Goal: Task Accomplishment & Management: Complete application form

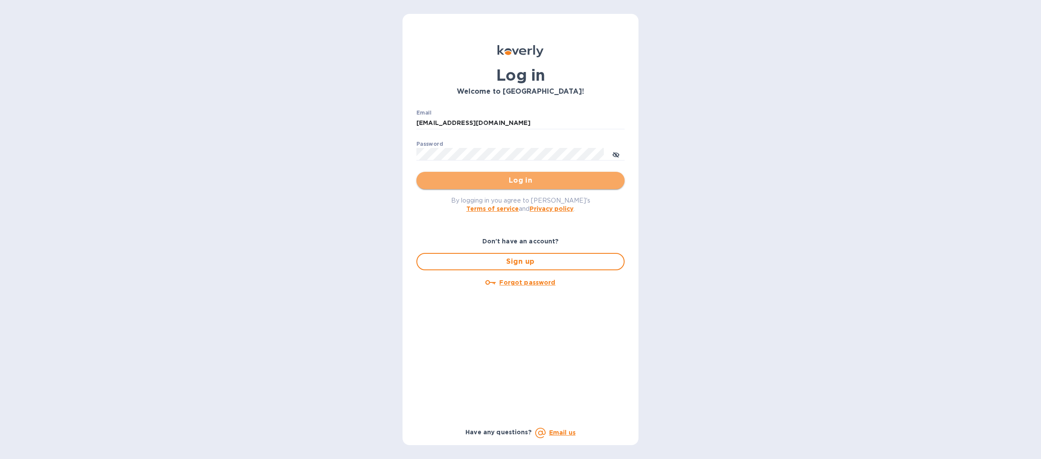
click at [484, 186] on span "Log in" at bounding box center [520, 180] width 194 height 10
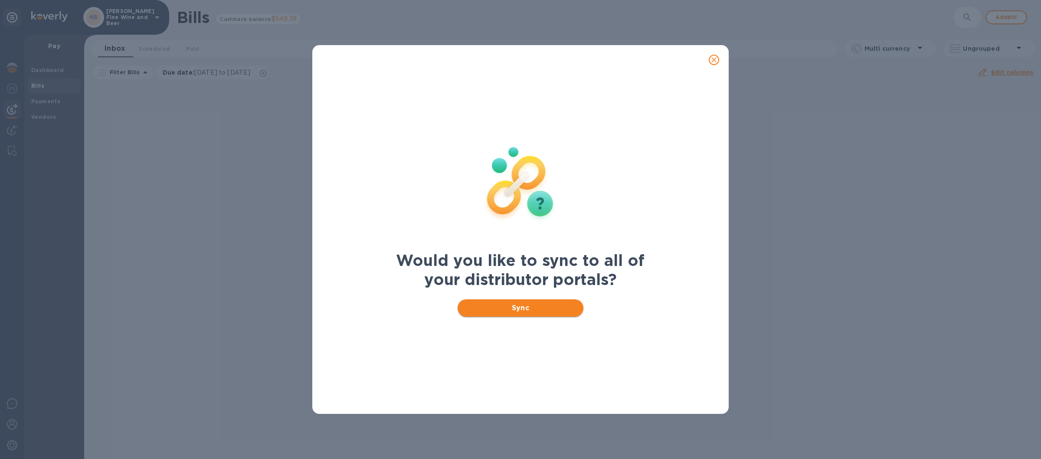
click at [491, 305] on span "Sync" at bounding box center [521, 308] width 112 height 10
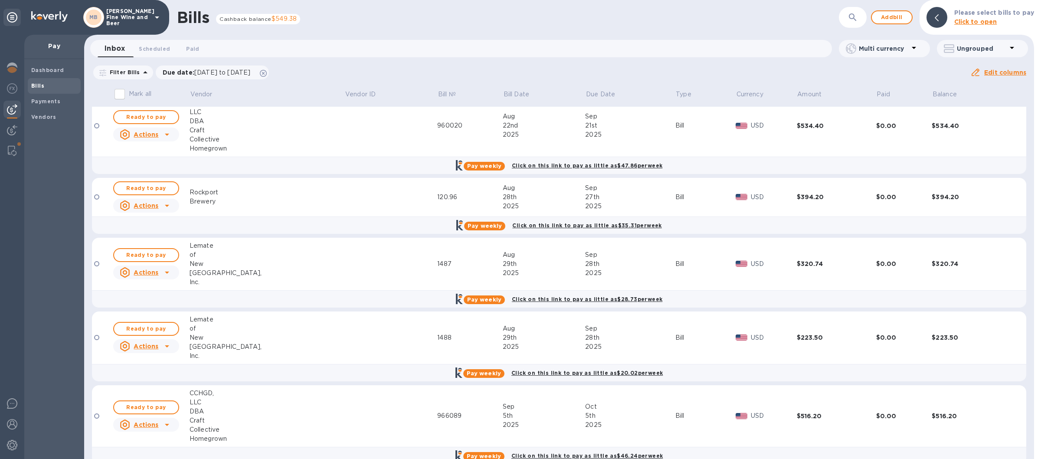
scroll to position [149, 0]
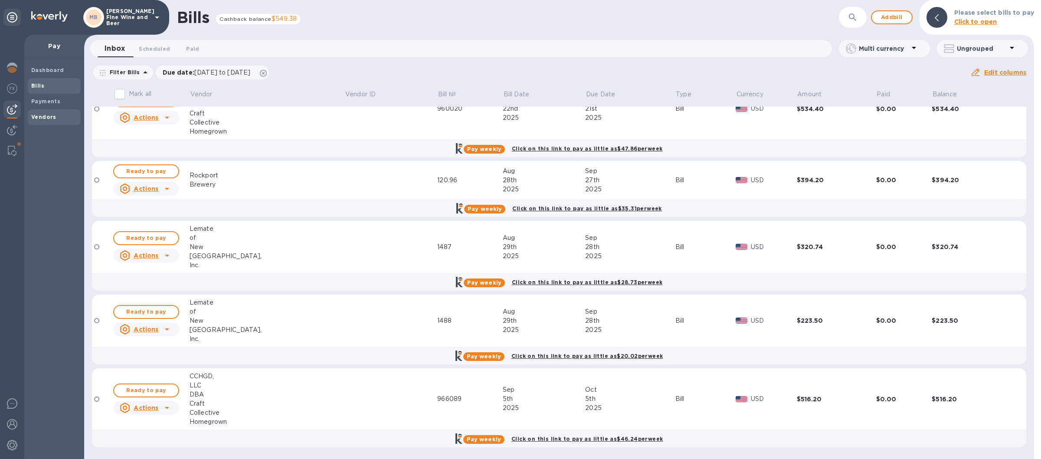
click at [43, 115] on b "Vendors" at bounding box center [43, 117] width 25 height 7
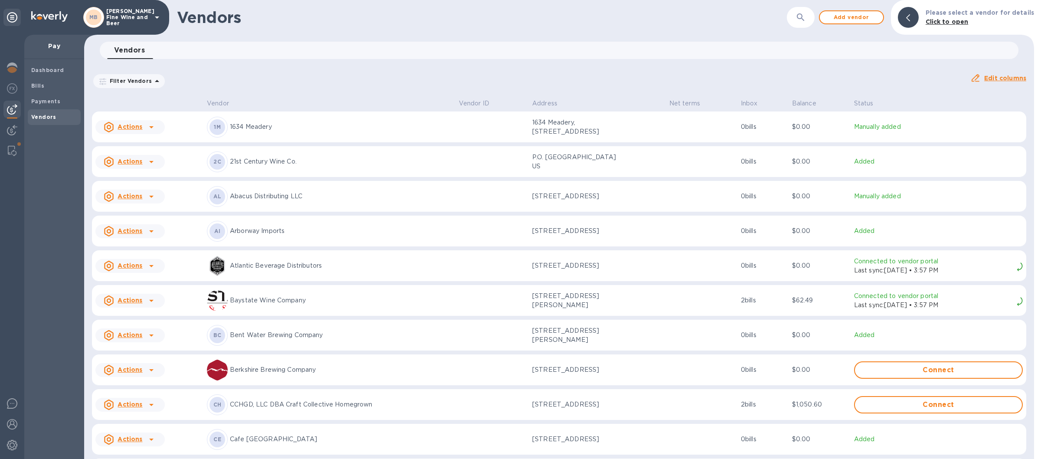
click at [272, 374] on p "Berkshire Brewing Company" at bounding box center [341, 369] width 222 height 9
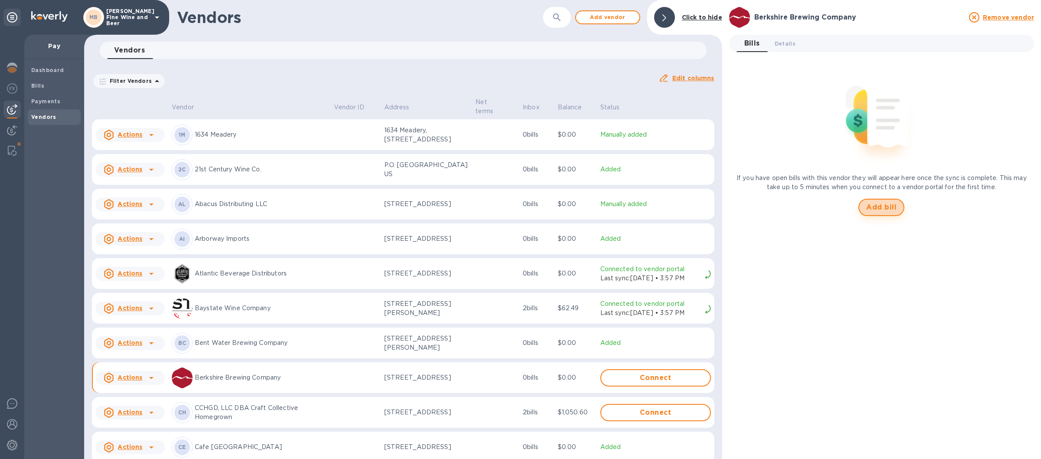
click at [885, 210] on span "Add bill" at bounding box center [881, 207] width 30 height 10
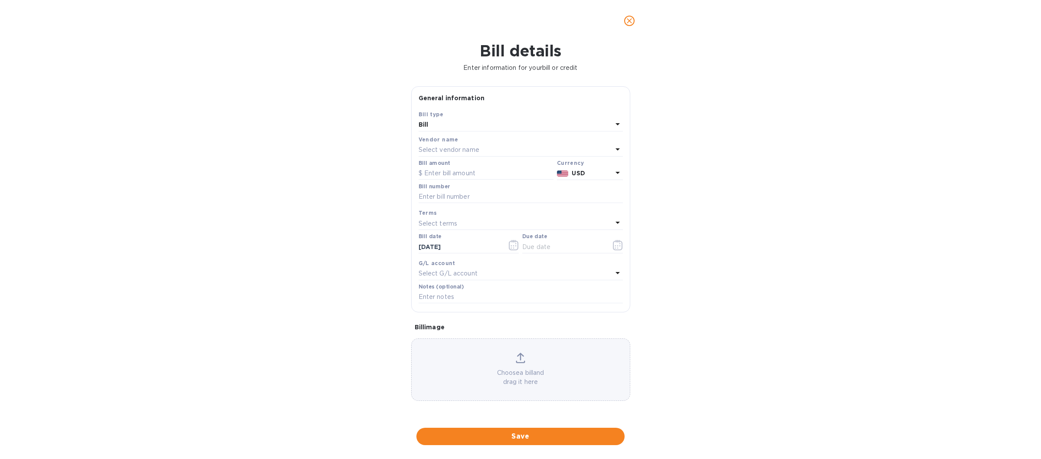
type input "[DATE]"
click at [439, 168] on input "text" at bounding box center [486, 173] width 135 height 13
type input "446.20"
click at [438, 199] on input "text" at bounding box center [521, 196] width 204 height 13
type input "1971471"
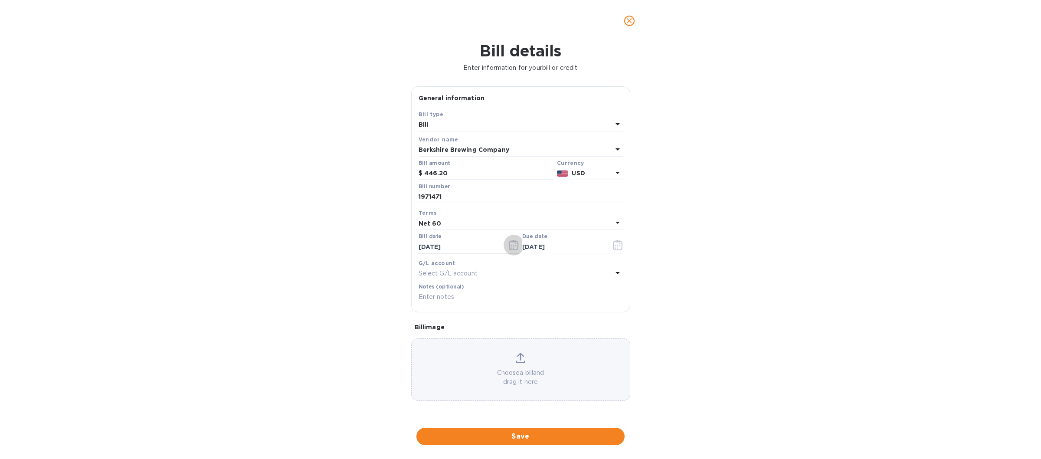
click at [515, 245] on icon "button" at bounding box center [514, 245] width 10 height 10
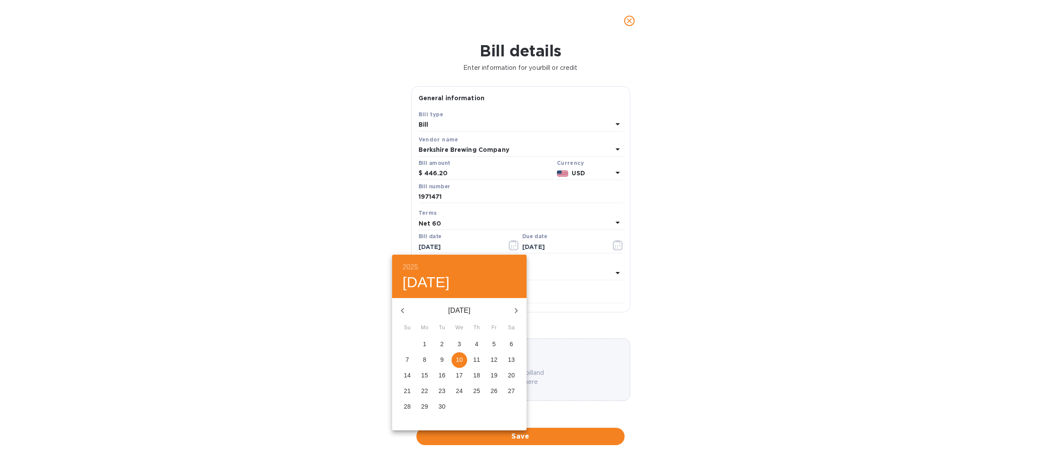
click at [460, 358] on p "10" at bounding box center [459, 359] width 7 height 9
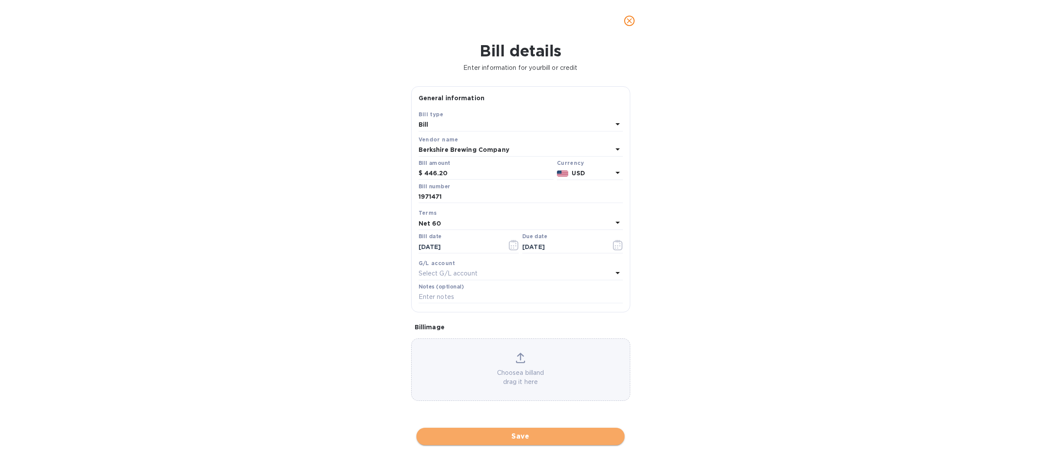
click at [515, 435] on span "Save" at bounding box center [520, 436] width 194 height 10
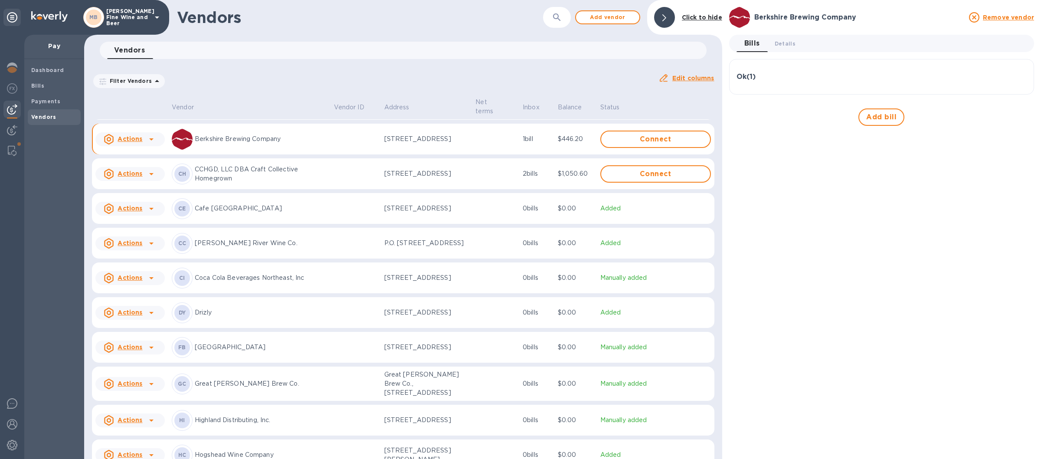
scroll to position [519, 0]
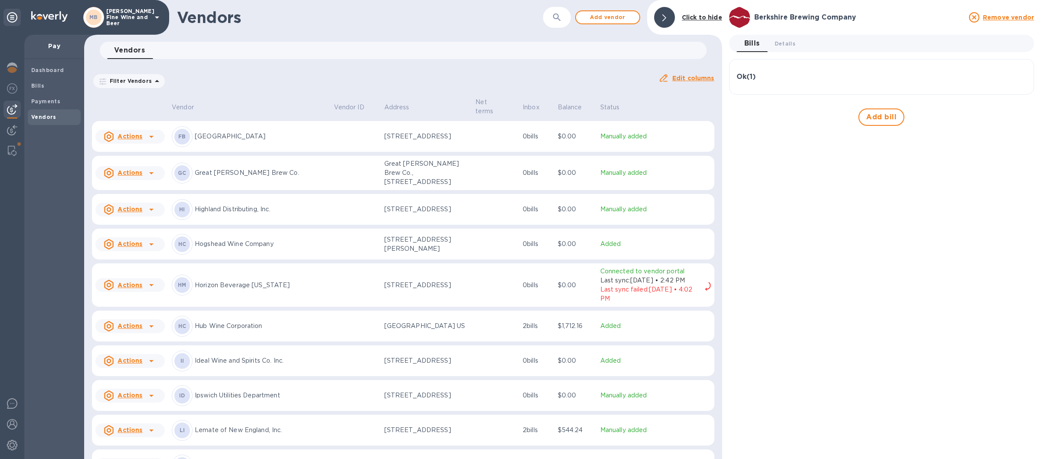
click at [291, 331] on p "Hub Wine Corporation" at bounding box center [261, 325] width 132 height 9
click at [875, 119] on span "Add bill" at bounding box center [881, 117] width 30 height 10
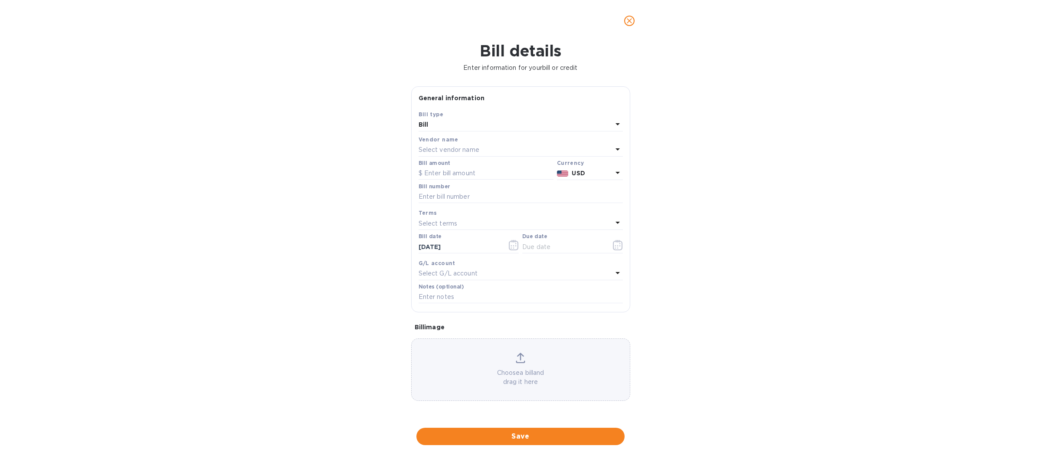
type input "[DATE]"
click at [630, 19] on icon "close" at bounding box center [629, 20] width 9 height 9
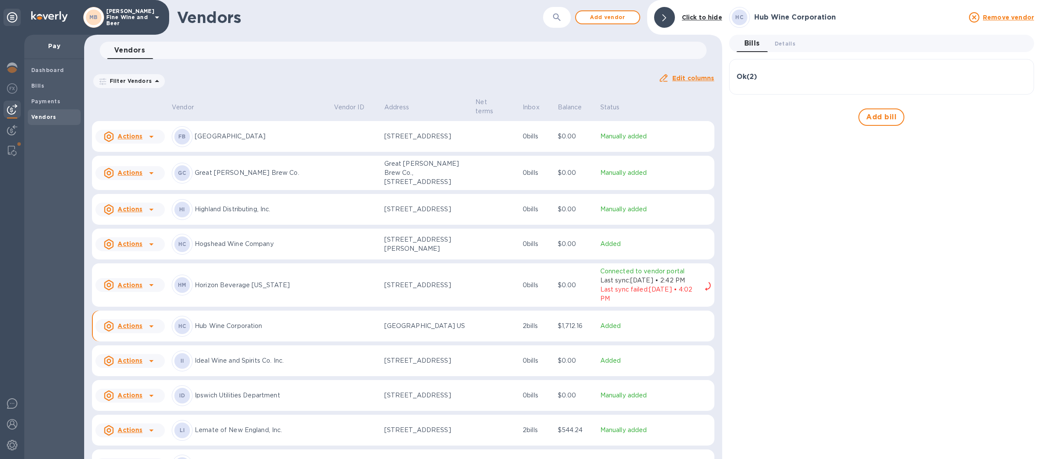
click at [799, 69] on div "Ok ( 2 )" at bounding box center [882, 76] width 290 height 21
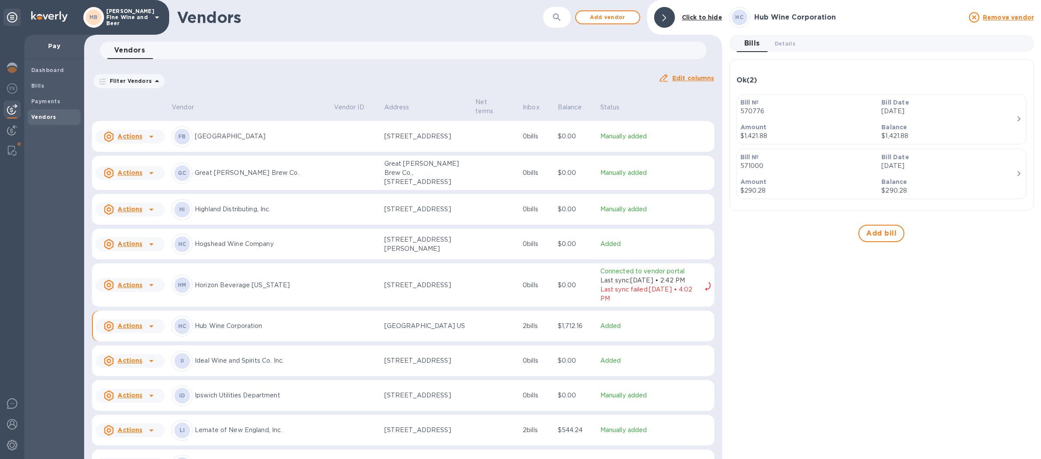
click at [787, 79] on div "Ok ( 2 )" at bounding box center [882, 80] width 290 height 8
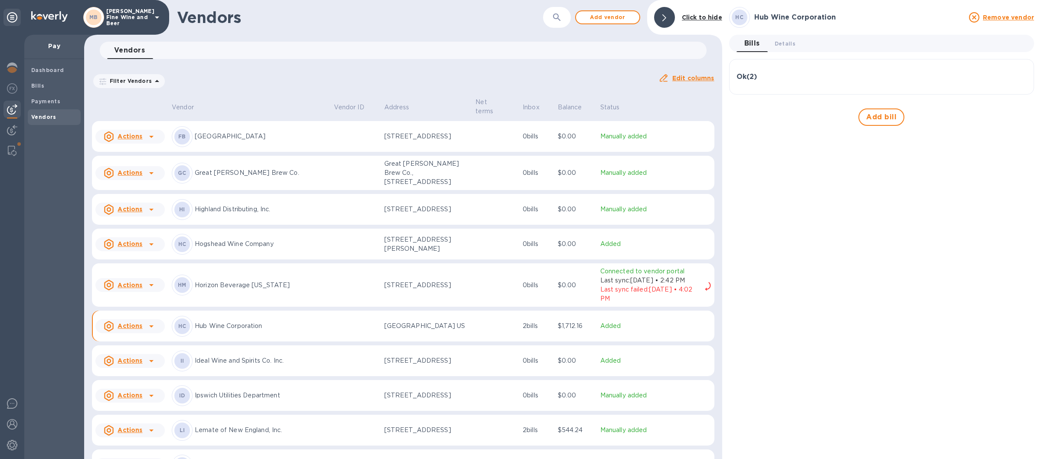
click at [331, 342] on td at bounding box center [356, 326] width 50 height 31
click at [795, 74] on div "Ok ( 2 )" at bounding box center [882, 77] width 290 height 8
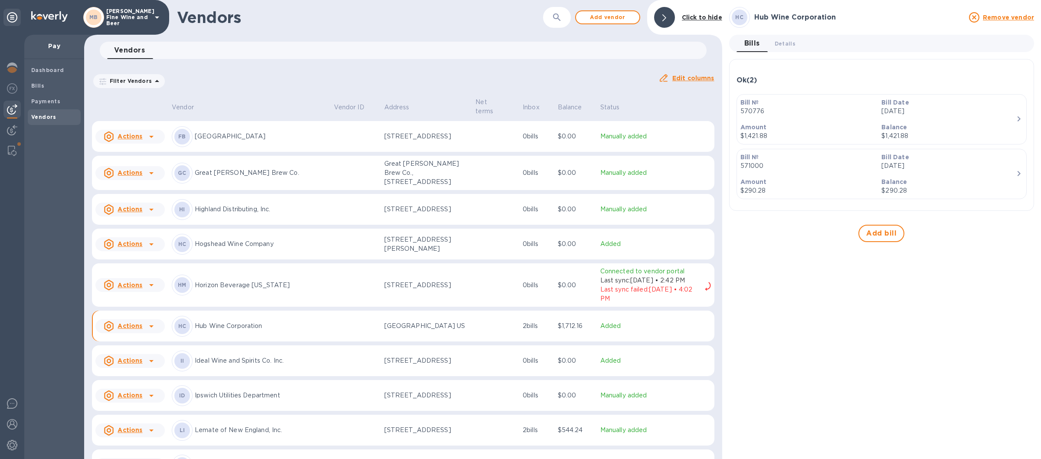
click at [794, 82] on div "Ok ( 2 )" at bounding box center [882, 80] width 290 height 8
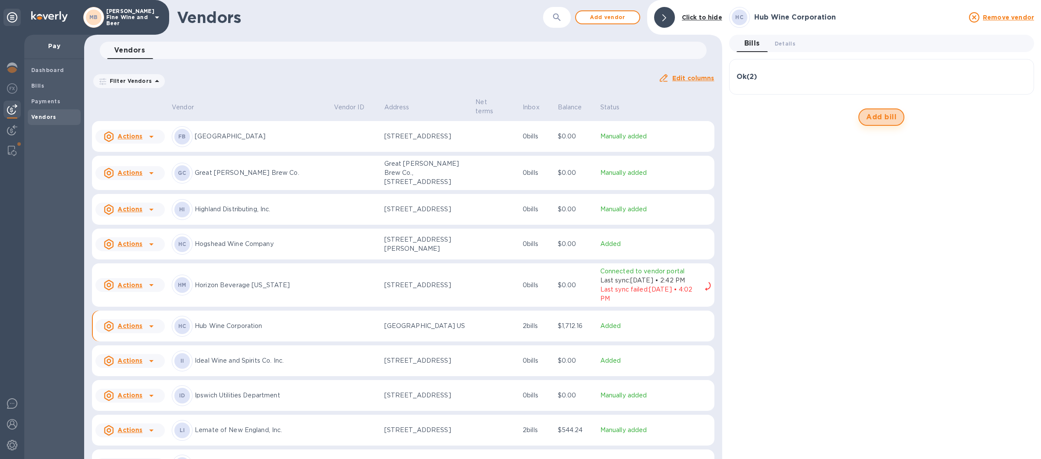
click at [882, 113] on span "Add bill" at bounding box center [881, 117] width 30 height 10
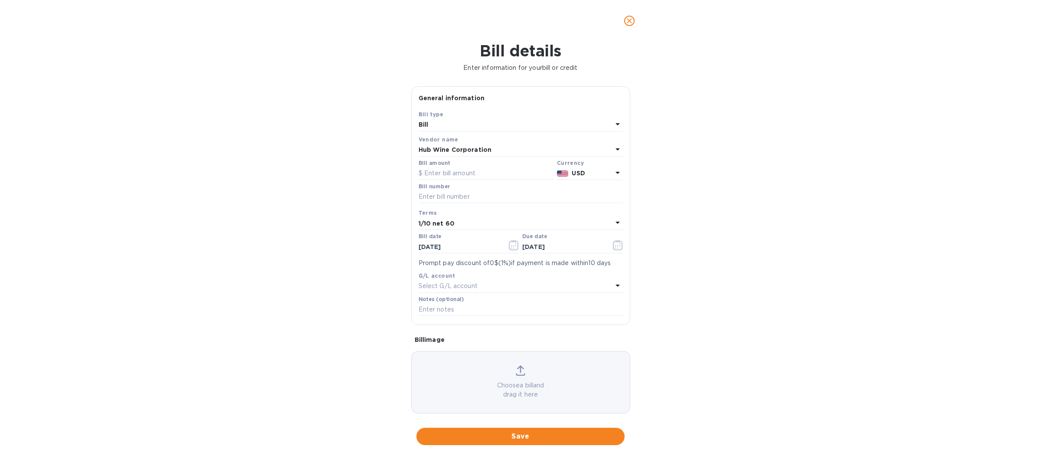
type input "[DATE]"
click at [447, 172] on input "text" at bounding box center [486, 173] width 135 height 13
type input "964.76"
click at [459, 202] on input "text" at bounding box center [521, 196] width 204 height 13
type input "565954"
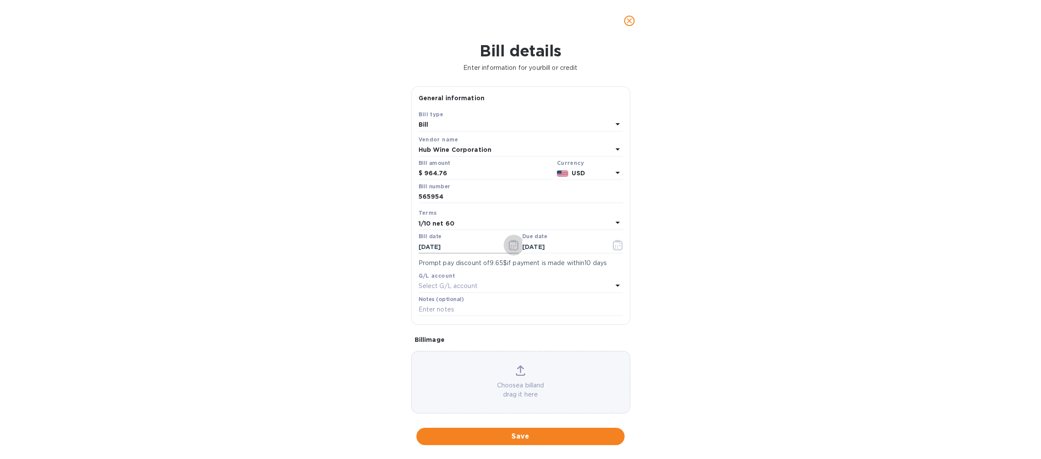
click at [509, 246] on icon "button" at bounding box center [514, 245] width 10 height 10
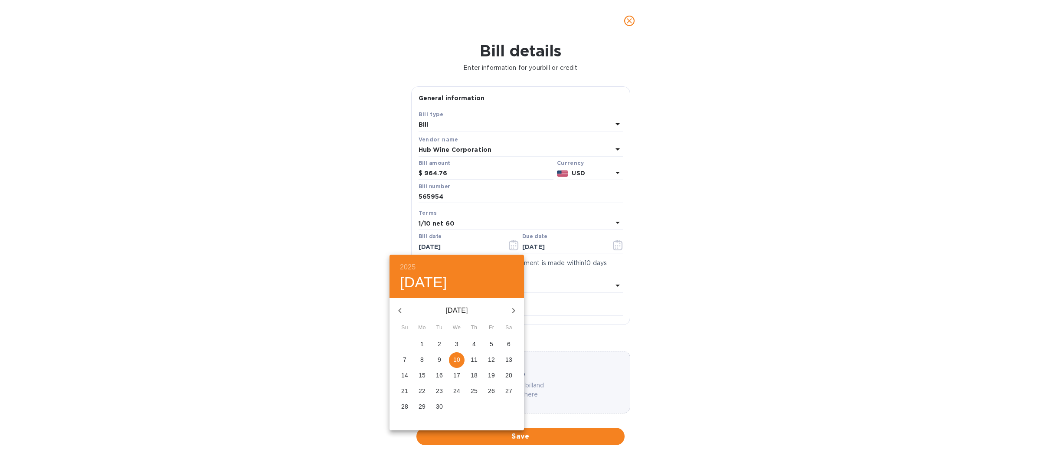
click at [397, 310] on icon "button" at bounding box center [400, 310] width 10 height 10
click at [477, 376] on p "17" at bounding box center [474, 375] width 7 height 9
type input "[DATE]"
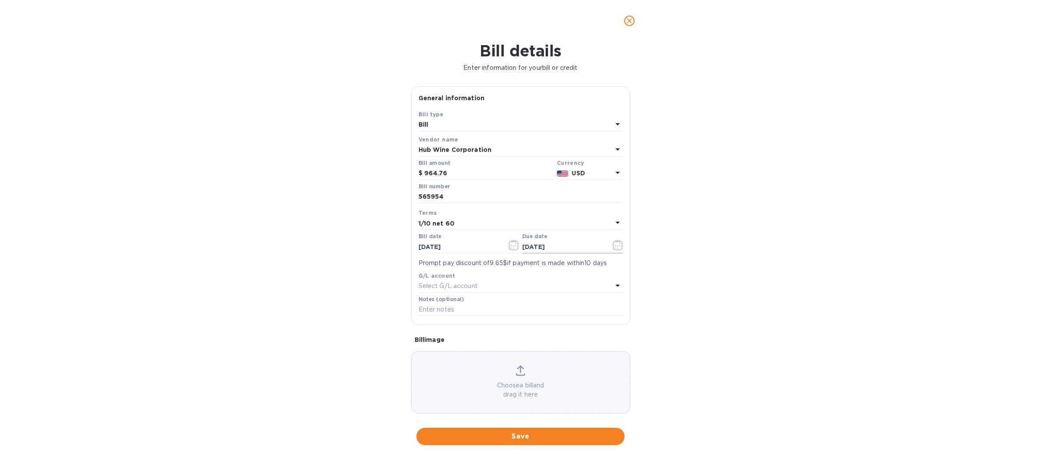
click at [613, 246] on icon "button" at bounding box center [618, 245] width 10 height 10
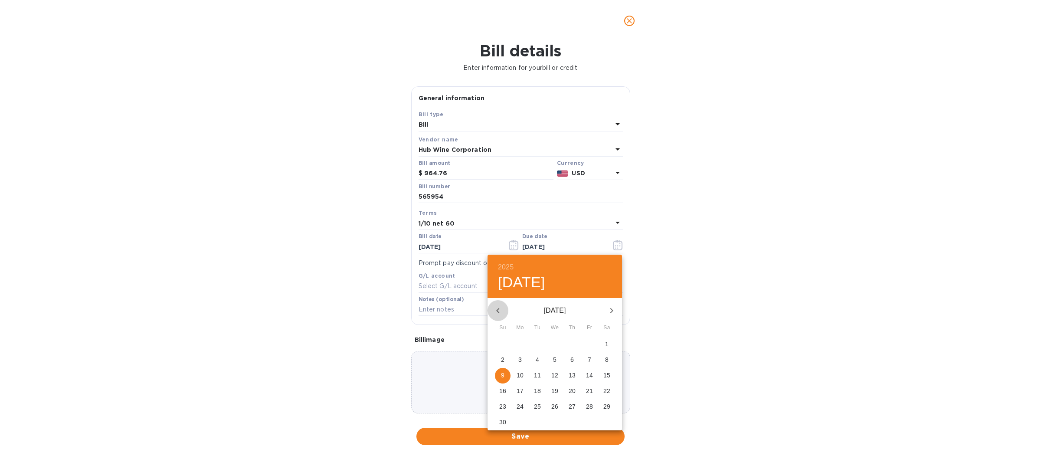
click at [497, 311] on icon "button" at bounding box center [497, 310] width 3 height 5
click at [500, 311] on icon "button" at bounding box center [498, 310] width 10 height 10
click at [552, 360] on p "10" at bounding box center [554, 359] width 7 height 9
type input "[DATE]"
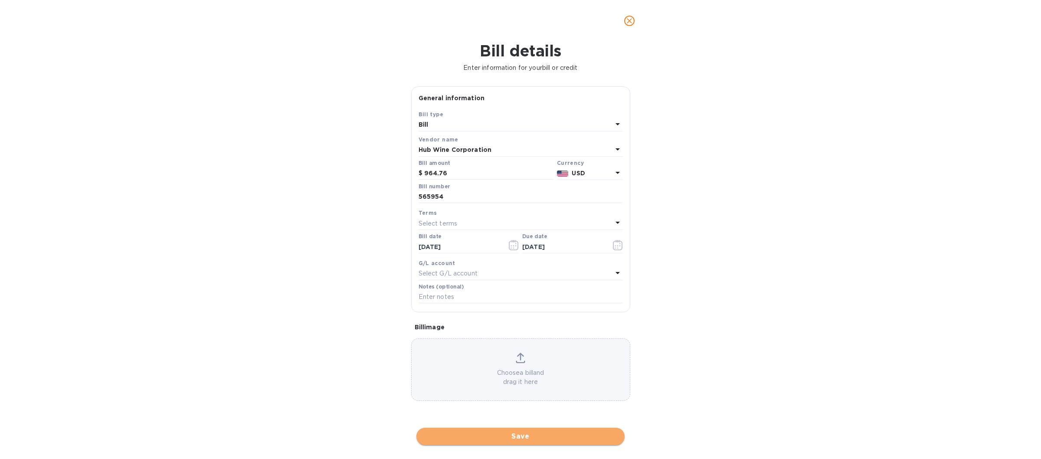
click at [525, 435] on span "Save" at bounding box center [520, 436] width 194 height 10
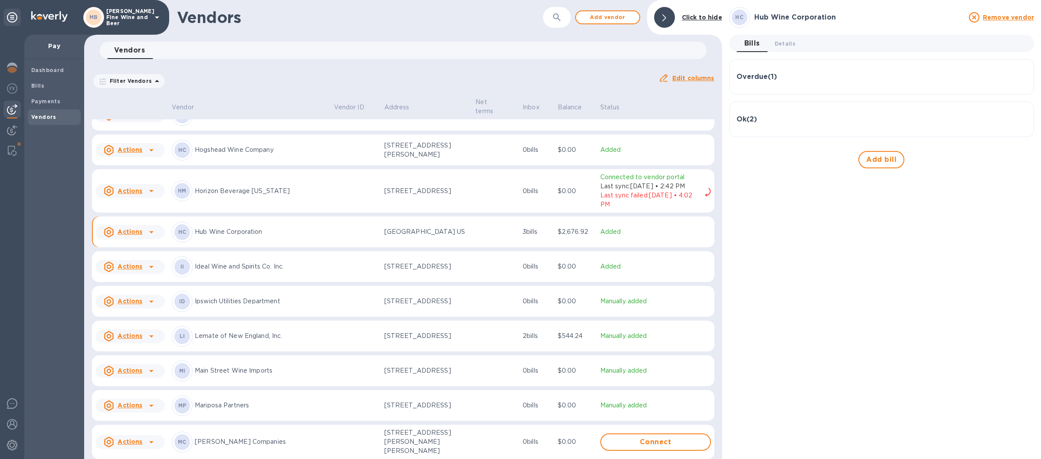
scroll to position [669, 0]
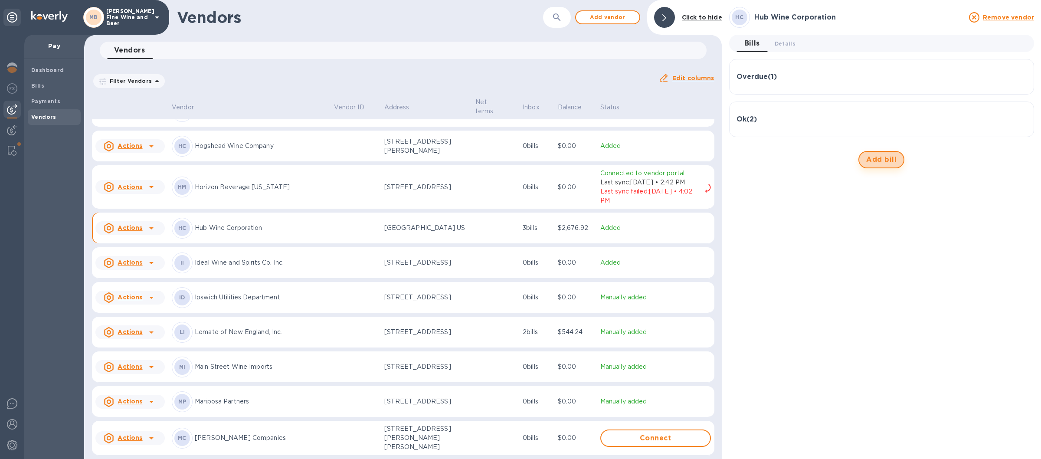
click at [880, 159] on span "Add bill" at bounding box center [881, 159] width 30 height 10
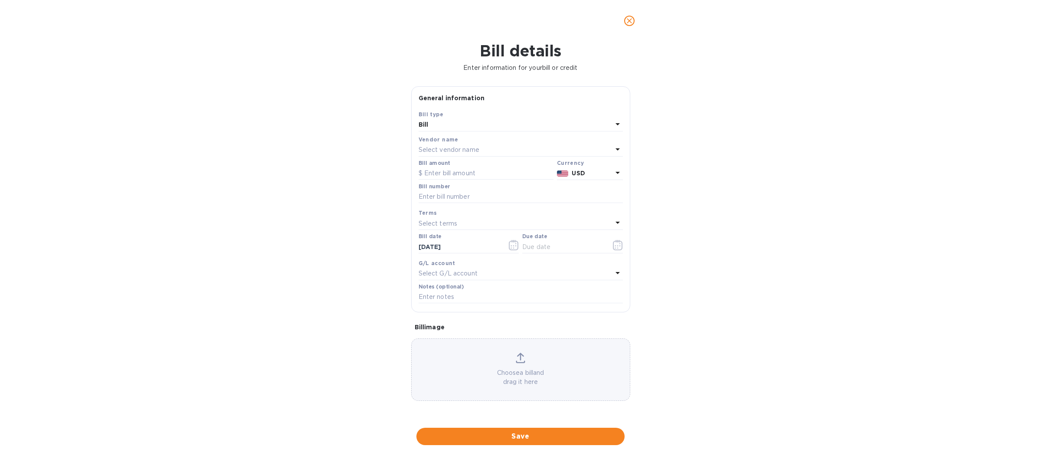
type input "[DATE]"
click at [424, 170] on input "text" at bounding box center [486, 173] width 135 height 13
type input "791.76"
click at [431, 200] on input "text" at bounding box center [521, 196] width 204 height 13
type input "567770"
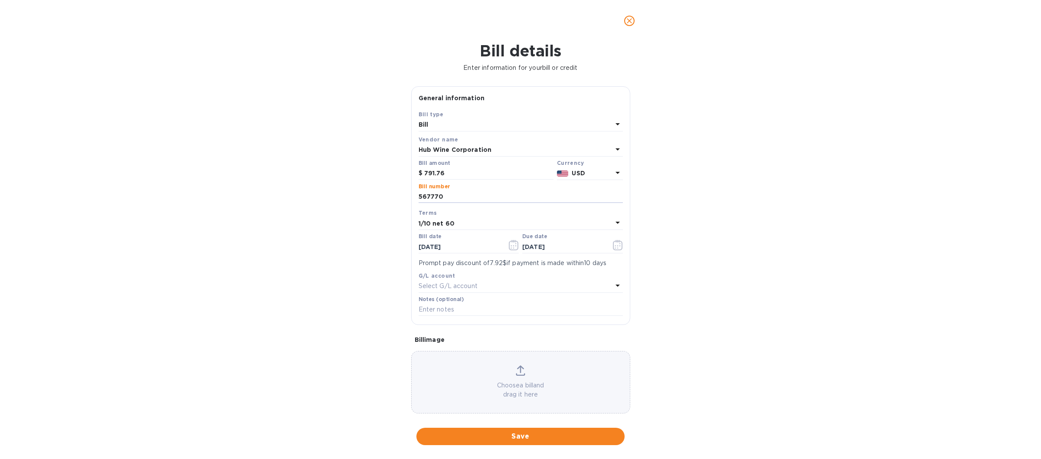
click at [601, 222] on div "1/10 net 60" at bounding box center [516, 223] width 194 height 12
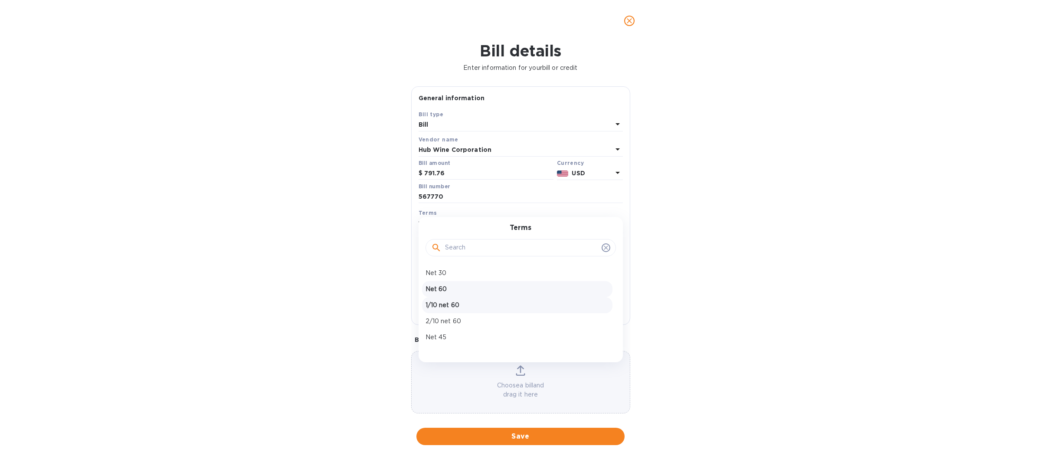
click at [455, 290] on p "Net 60" at bounding box center [517, 289] width 183 height 9
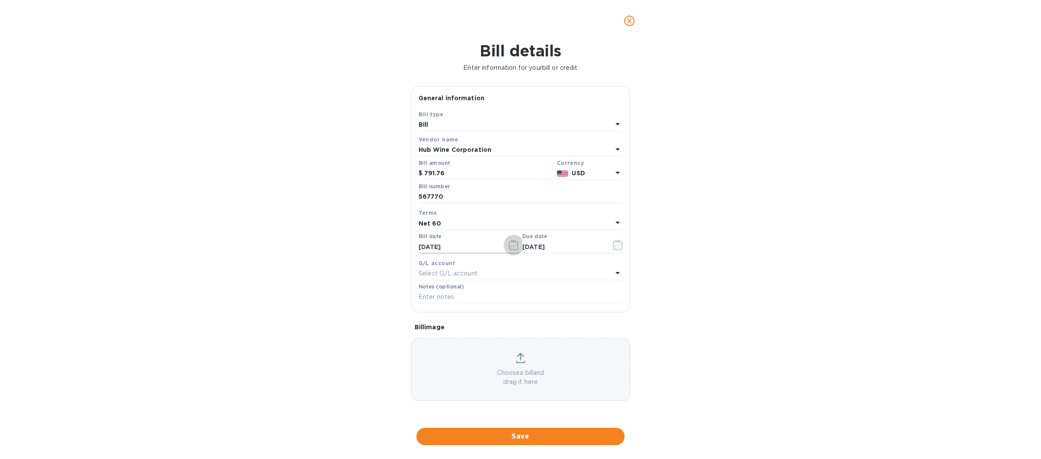
click at [512, 244] on icon "button" at bounding box center [514, 245] width 10 height 10
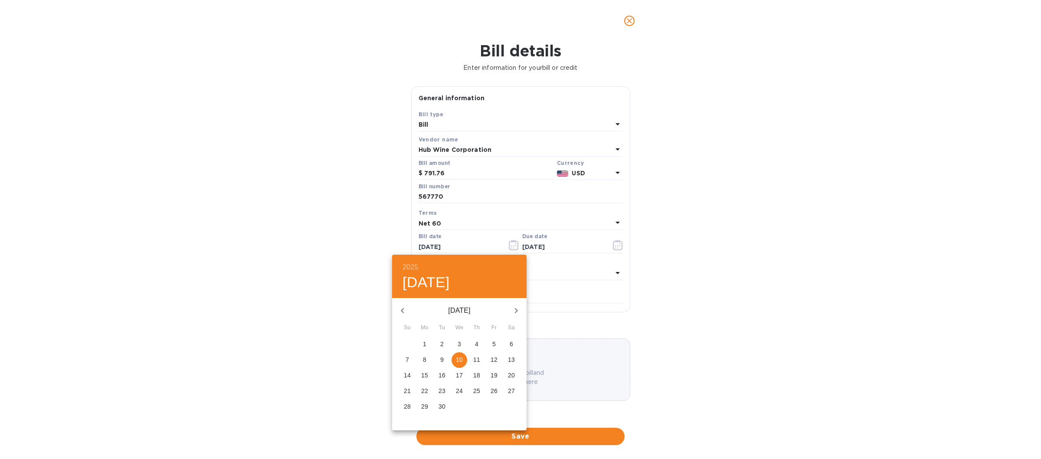
click at [403, 307] on icon "button" at bounding box center [402, 310] width 10 height 10
click at [458, 402] on button "30" at bounding box center [460, 407] width 16 height 16
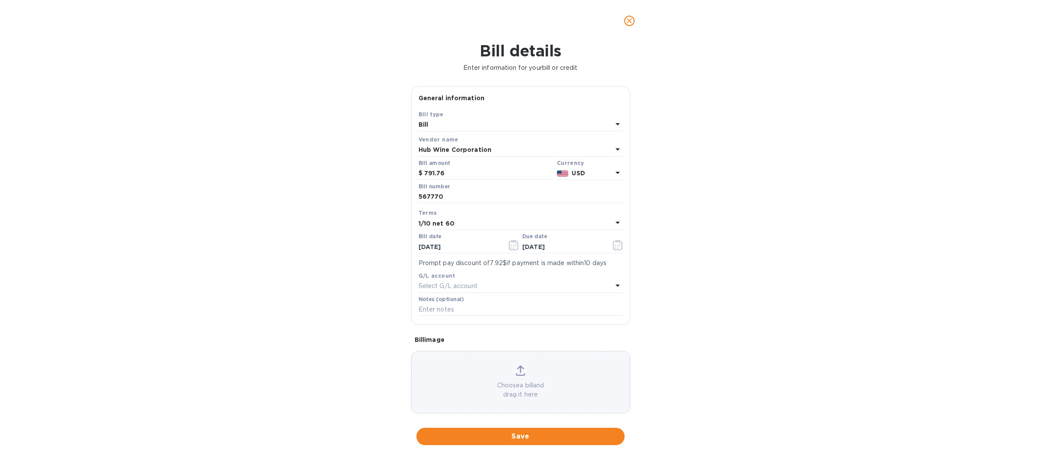
type input "[DATE]"
click at [613, 248] on icon "button" at bounding box center [618, 245] width 10 height 10
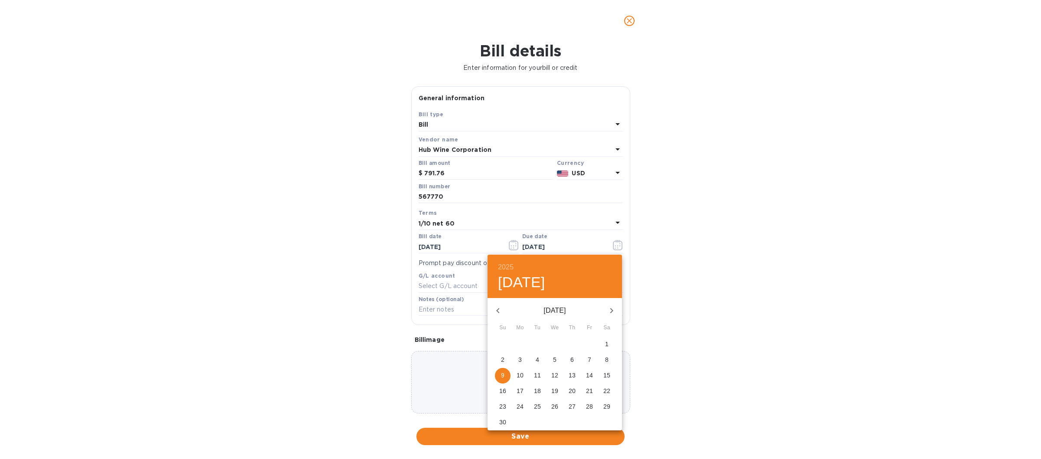
click at [501, 306] on icon "button" at bounding box center [498, 310] width 10 height 10
click at [593, 377] on p "19" at bounding box center [589, 375] width 7 height 9
type input "[DATE]"
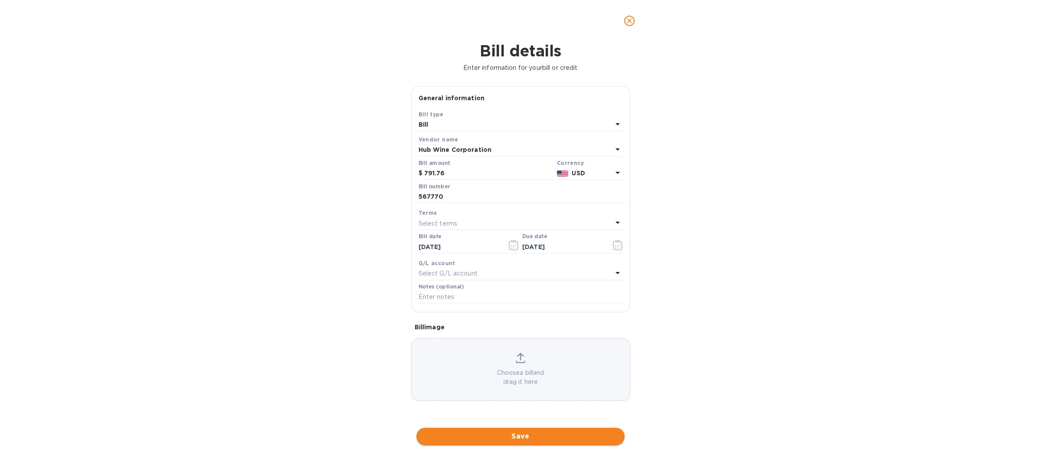
click at [523, 436] on span "Save" at bounding box center [520, 436] width 194 height 10
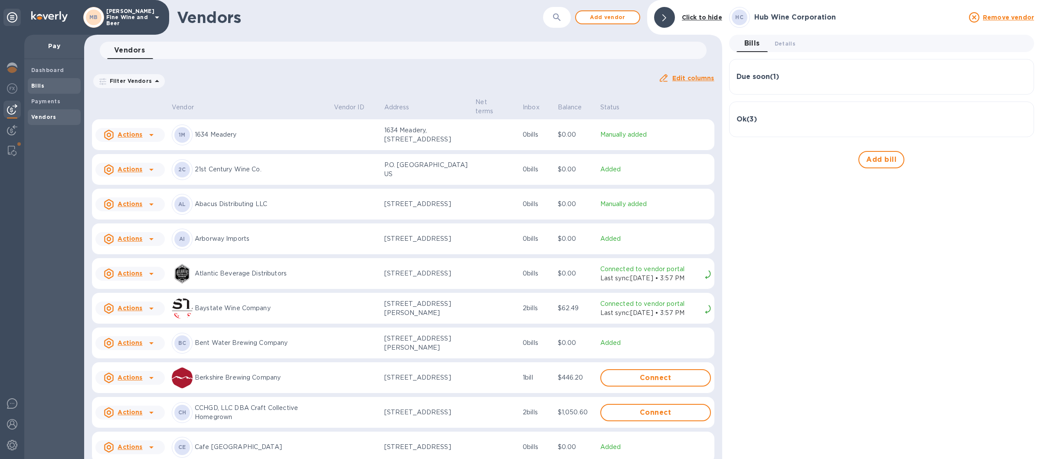
click at [39, 81] on div "Bills" at bounding box center [54, 86] width 53 height 16
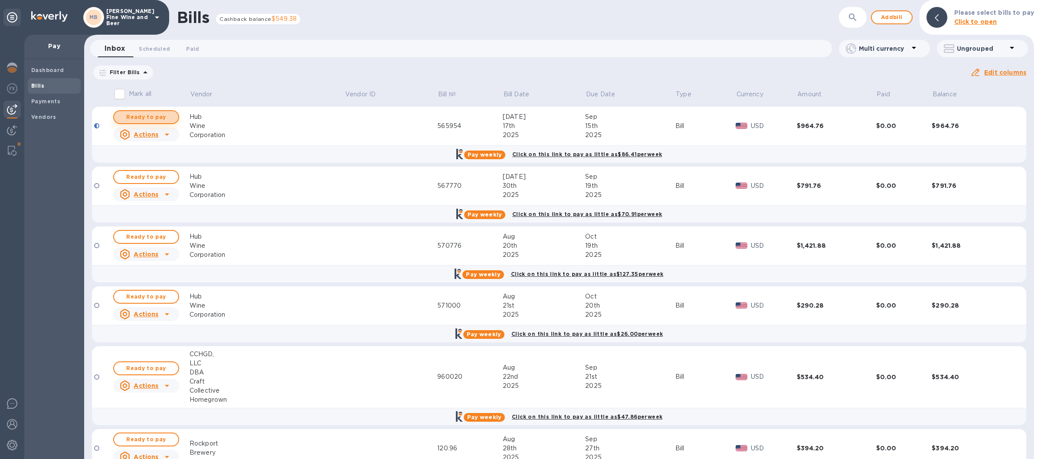
click at [154, 113] on span "Ready to pay" at bounding box center [146, 117] width 50 height 10
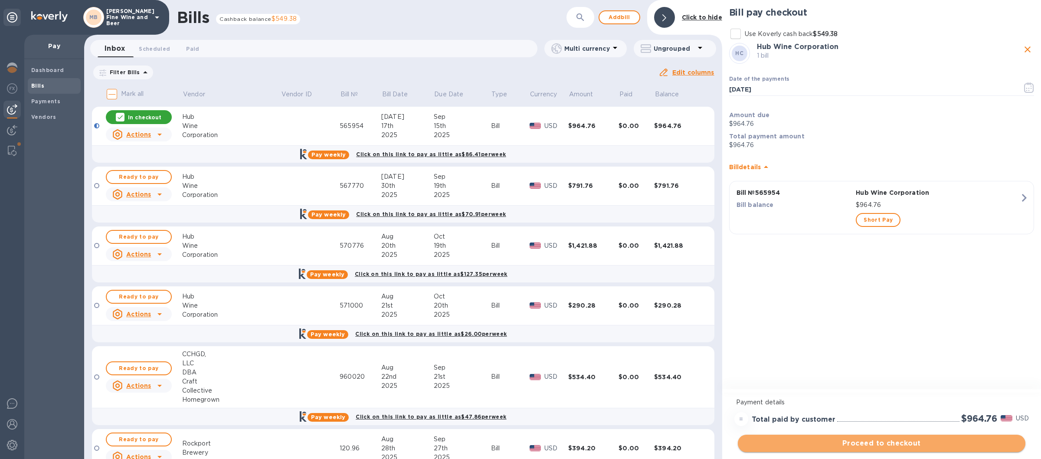
click at [858, 445] on span "Proceed to checkout" at bounding box center [882, 443] width 274 height 10
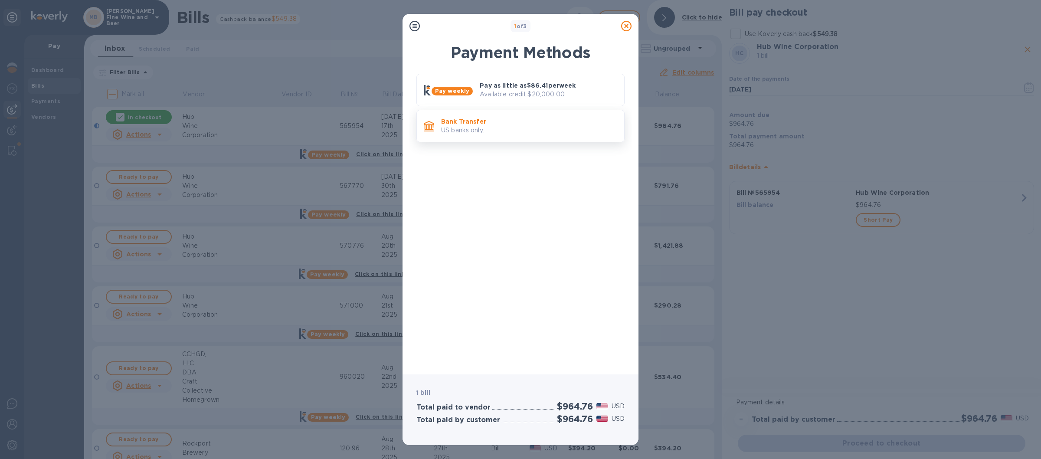
click at [523, 128] on p "US banks only." at bounding box center [529, 130] width 176 height 9
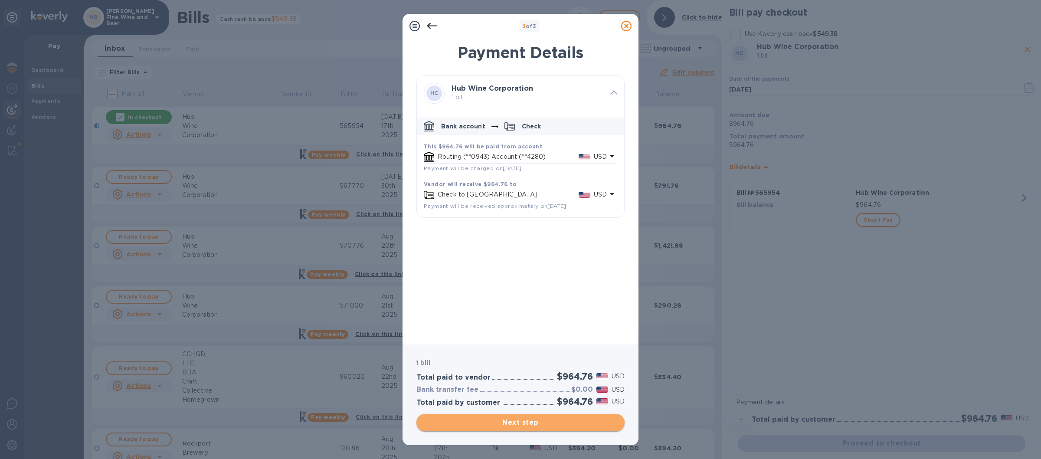
click at [517, 421] on span "Next step" at bounding box center [520, 422] width 194 height 10
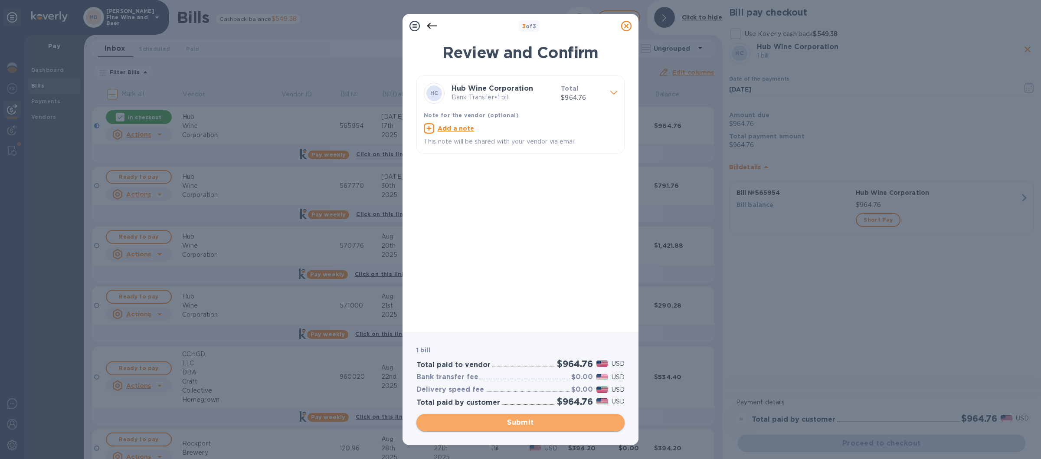
click at [540, 421] on span "Submit" at bounding box center [520, 422] width 194 height 10
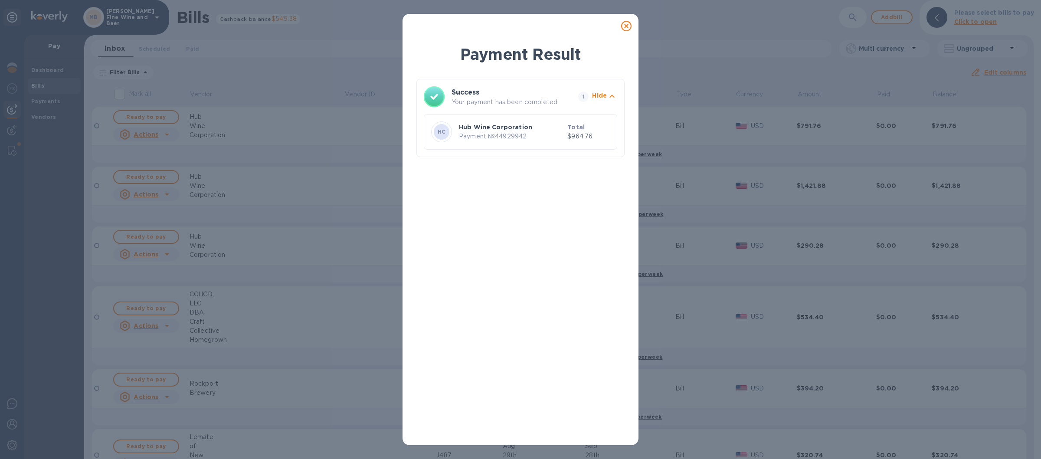
click at [626, 26] on icon at bounding box center [626, 26] width 10 height 10
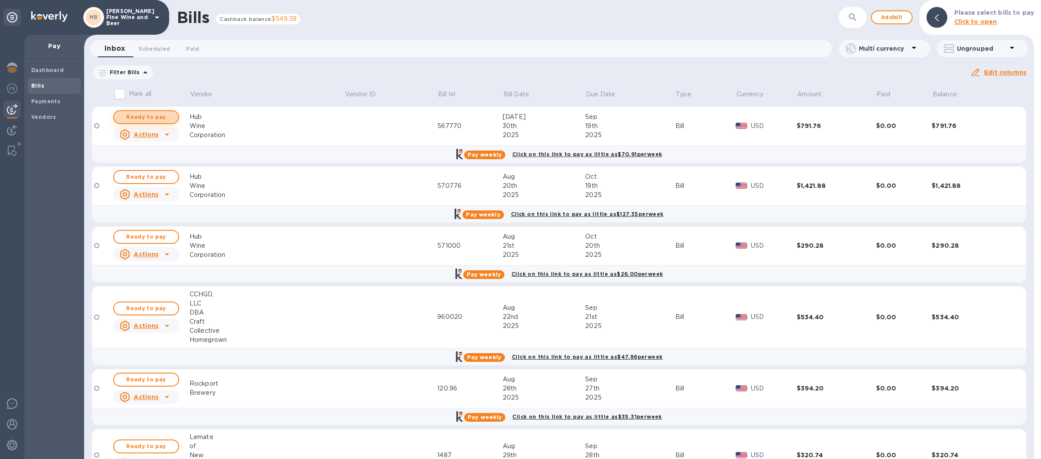
click at [156, 113] on span "Ready to pay" at bounding box center [146, 117] width 50 height 10
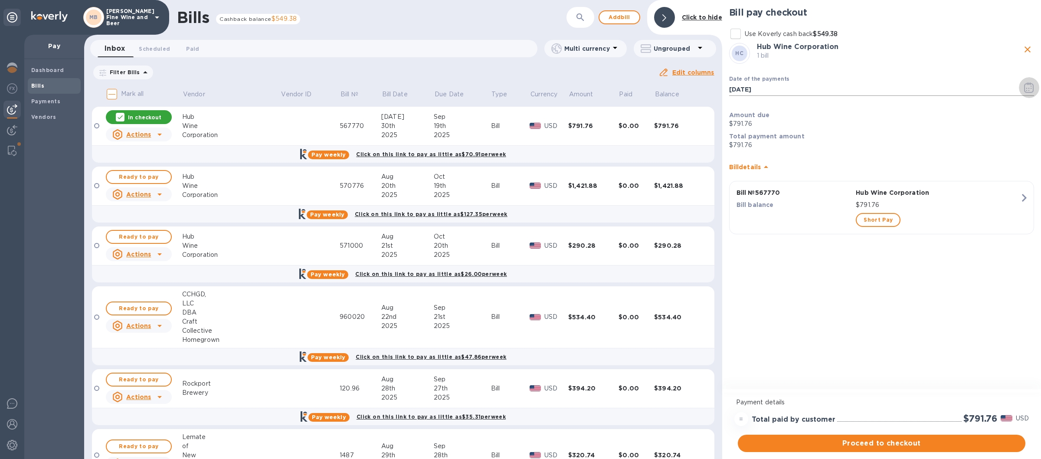
click at [1027, 87] on icon "button" at bounding box center [1029, 87] width 10 height 10
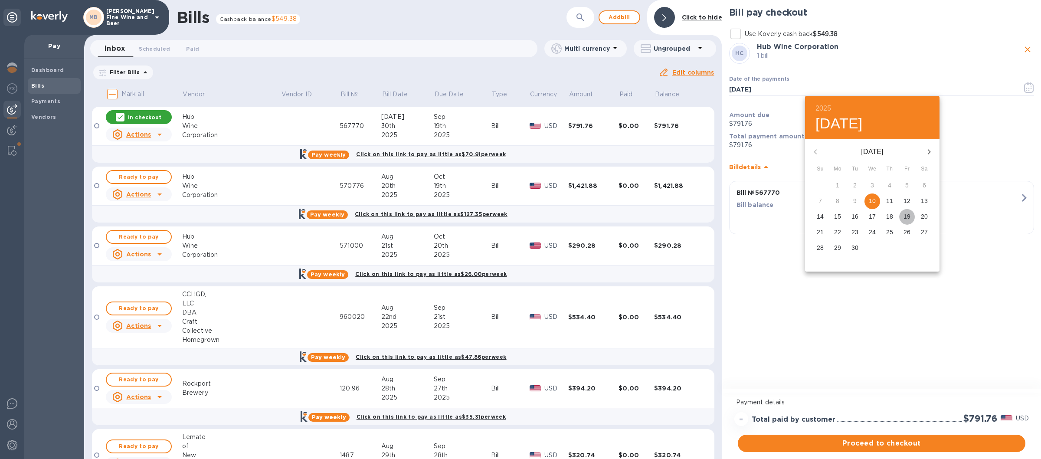
click at [908, 215] on p "19" at bounding box center [907, 216] width 7 height 9
type input "[DATE]"
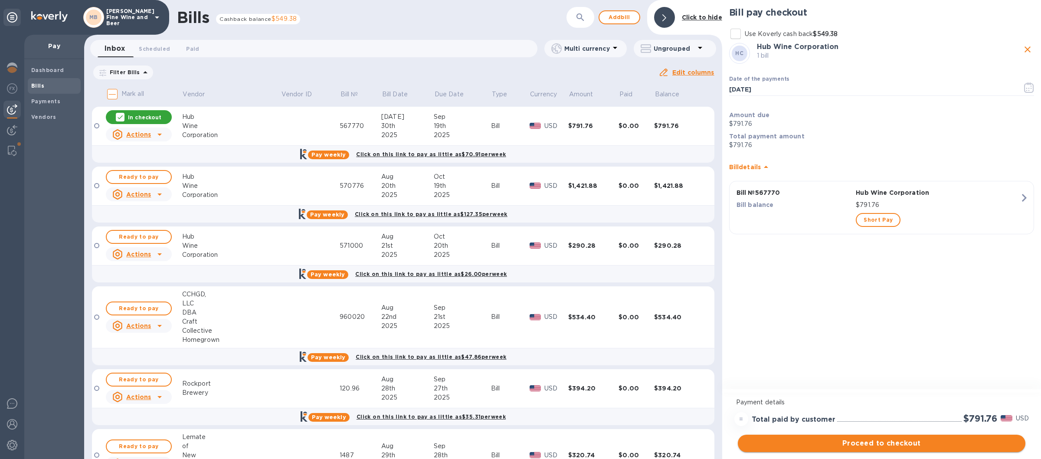
click at [868, 442] on span "Proceed to checkout" at bounding box center [882, 443] width 274 height 10
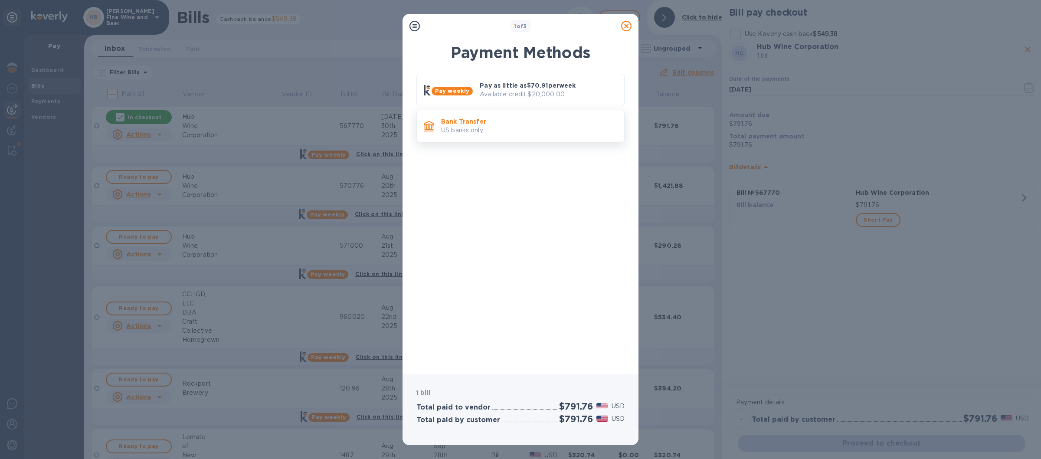
click at [550, 129] on p "US banks only." at bounding box center [529, 130] width 176 height 9
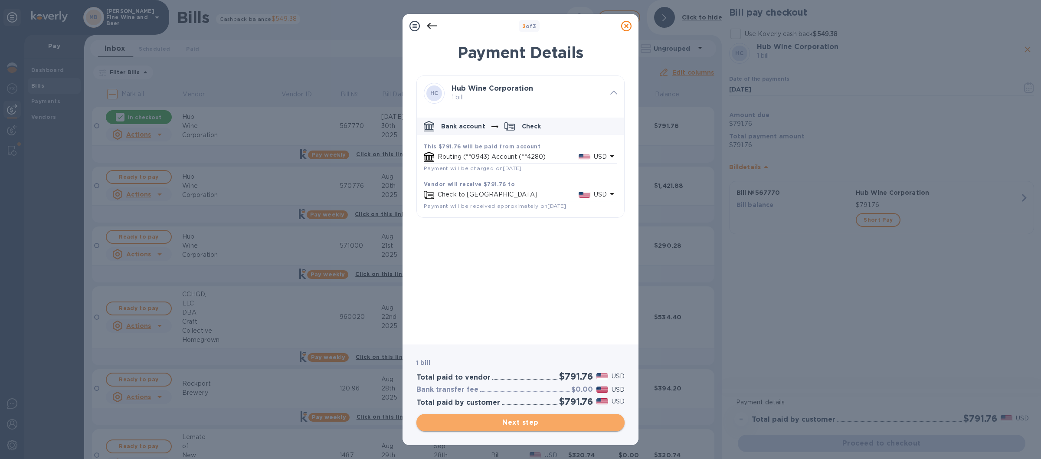
click at [500, 422] on span "Next step" at bounding box center [520, 422] width 194 height 10
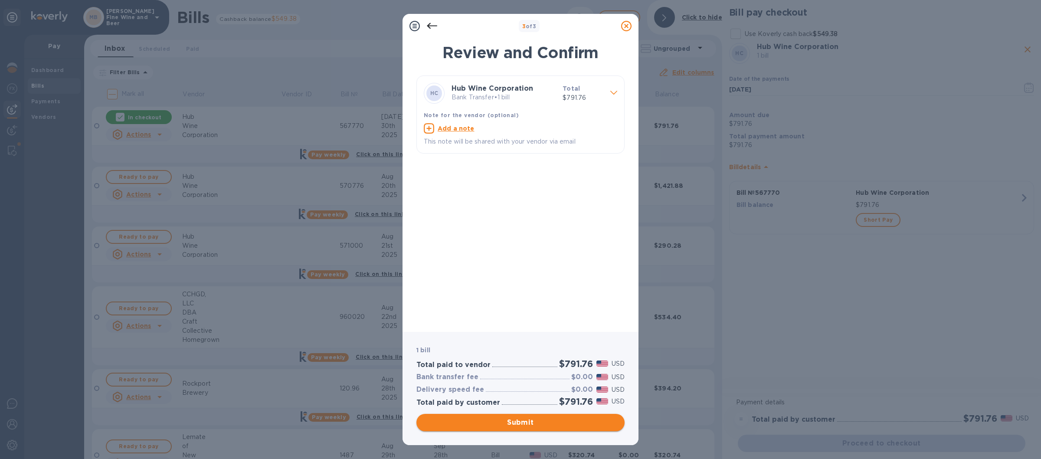
click at [536, 420] on span "Submit" at bounding box center [520, 422] width 194 height 10
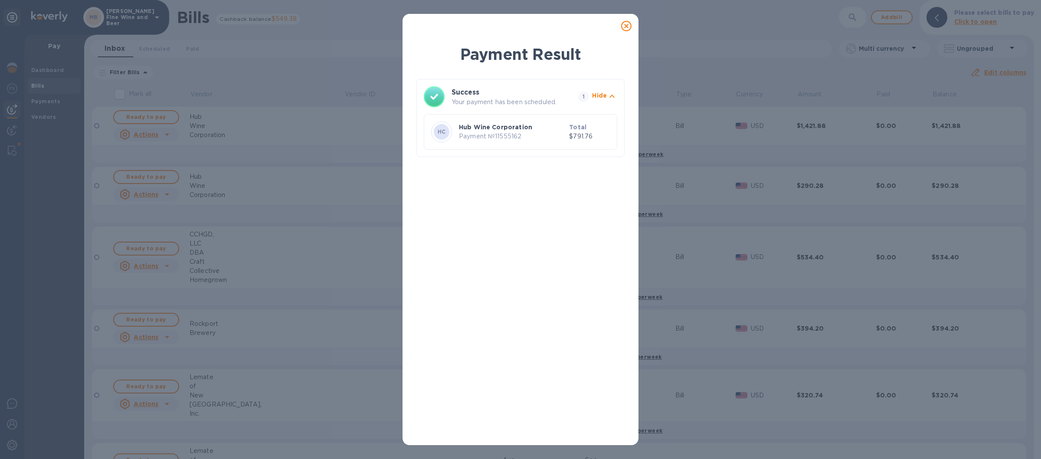
click at [627, 18] on div at bounding box center [626, 25] width 17 height 17
drag, startPoint x: 626, startPoint y: 23, endPoint x: 640, endPoint y: 30, distance: 15.9
click at [626, 25] on icon at bounding box center [626, 26] width 10 height 10
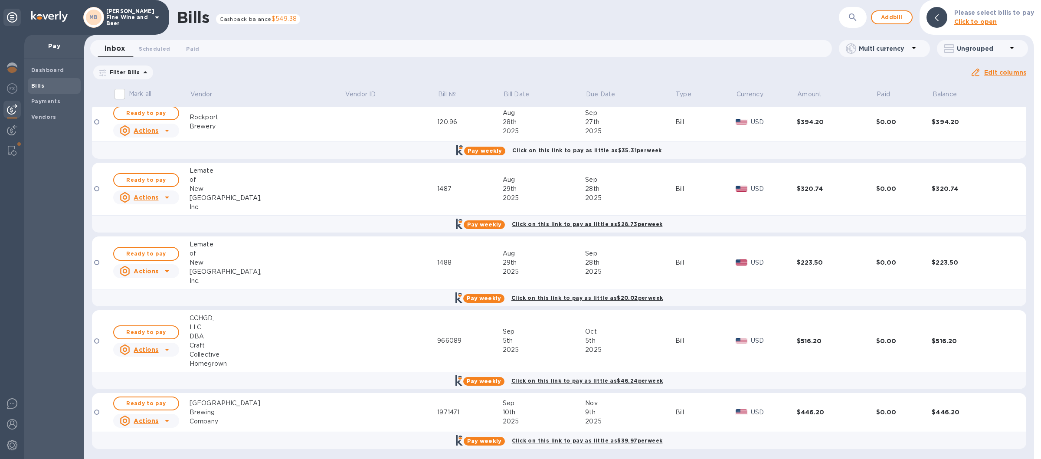
scroll to position [209, 0]
click at [161, 15] on icon at bounding box center [157, 17] width 10 height 10
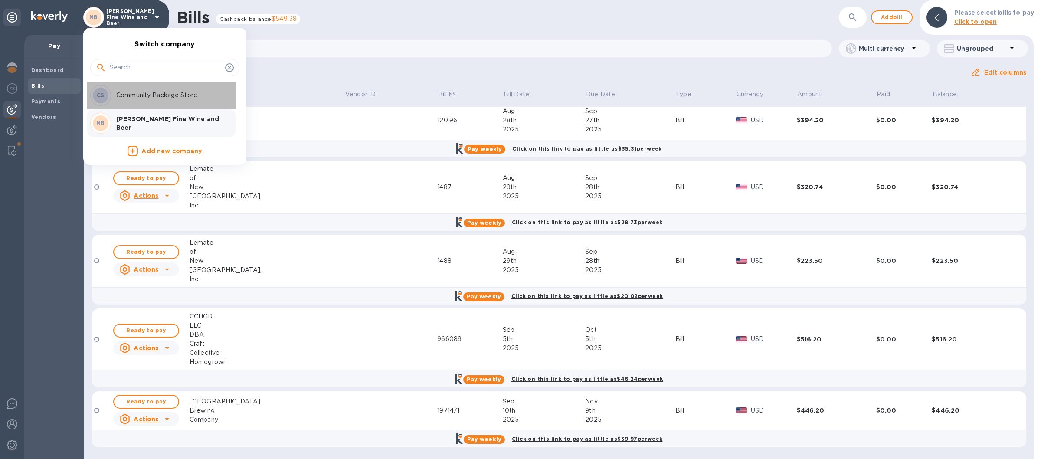
click at [148, 96] on p "Community Package Store" at bounding box center [170, 95] width 109 height 9
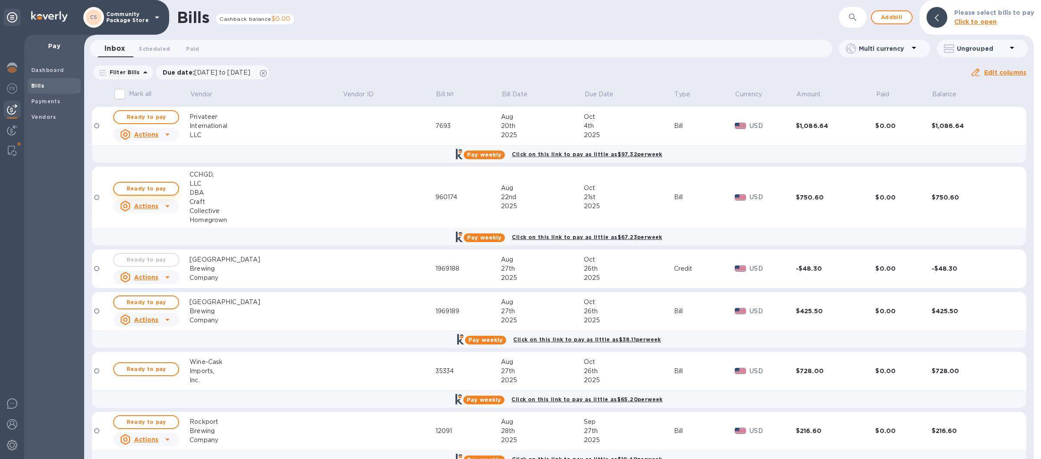
click at [145, 189] on span "Ready to pay" at bounding box center [146, 188] width 50 height 10
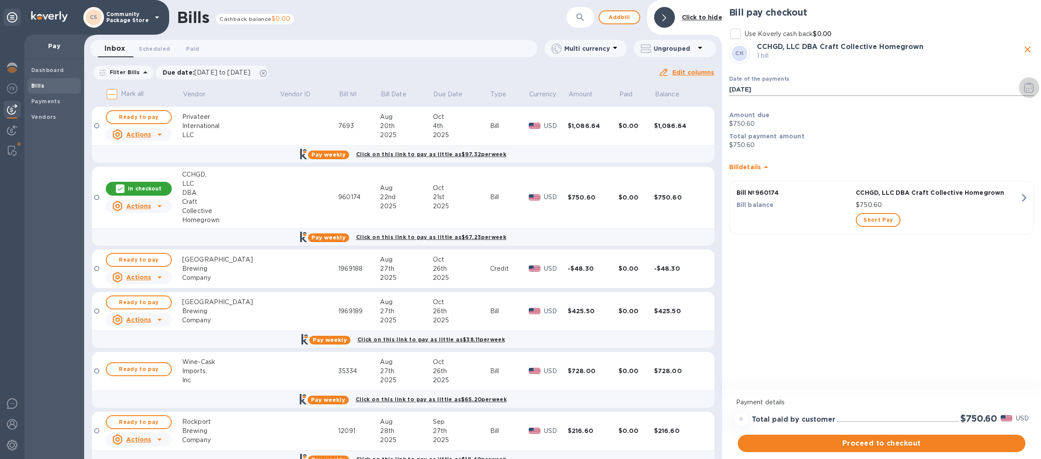
click at [1025, 87] on icon "button" at bounding box center [1029, 87] width 10 height 10
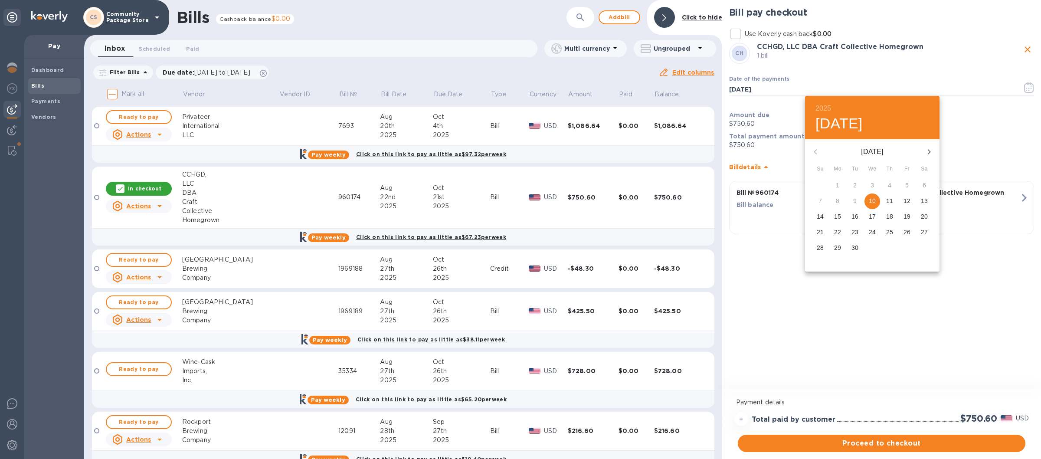
click at [907, 216] on p "19" at bounding box center [907, 216] width 7 height 9
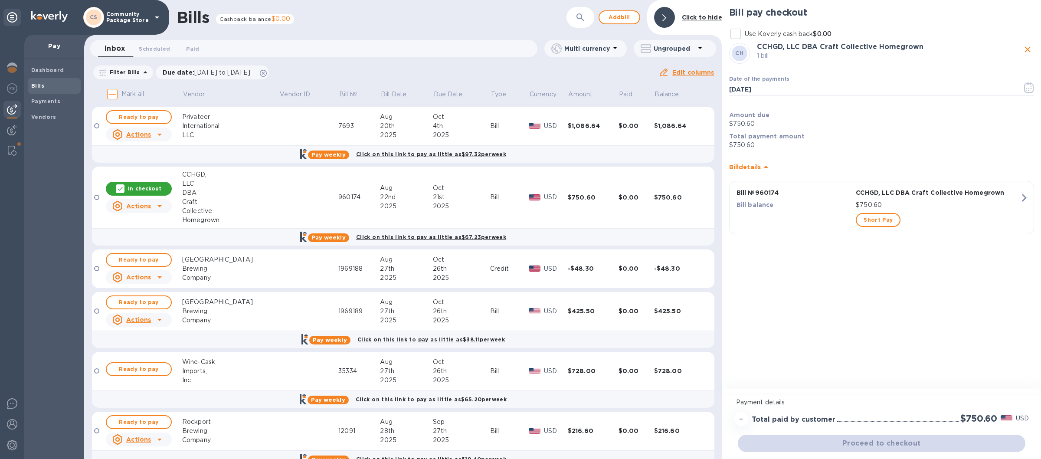
type input "[DATE]"
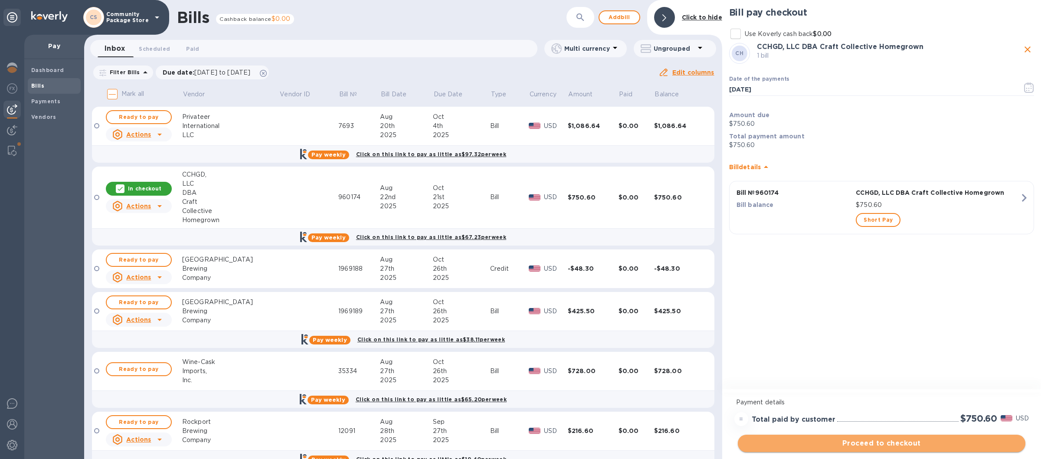
click at [875, 437] on button "Proceed to checkout" at bounding box center [882, 443] width 288 height 17
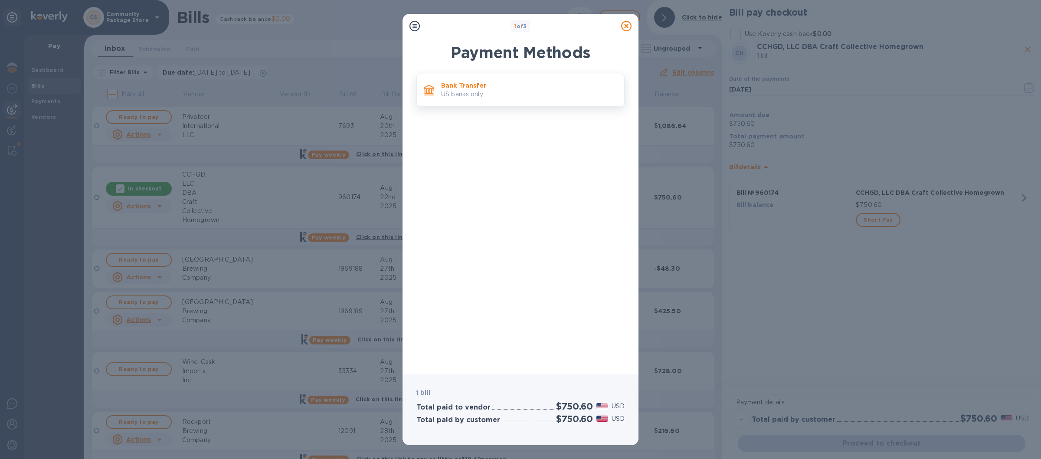
click at [555, 92] on p "US banks only." at bounding box center [529, 94] width 176 height 9
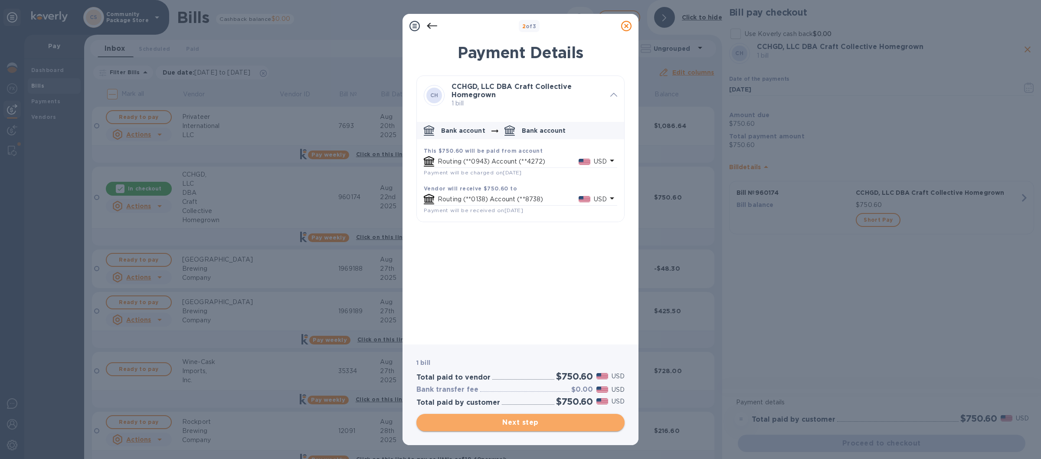
click at [503, 423] on span "Next step" at bounding box center [520, 422] width 194 height 10
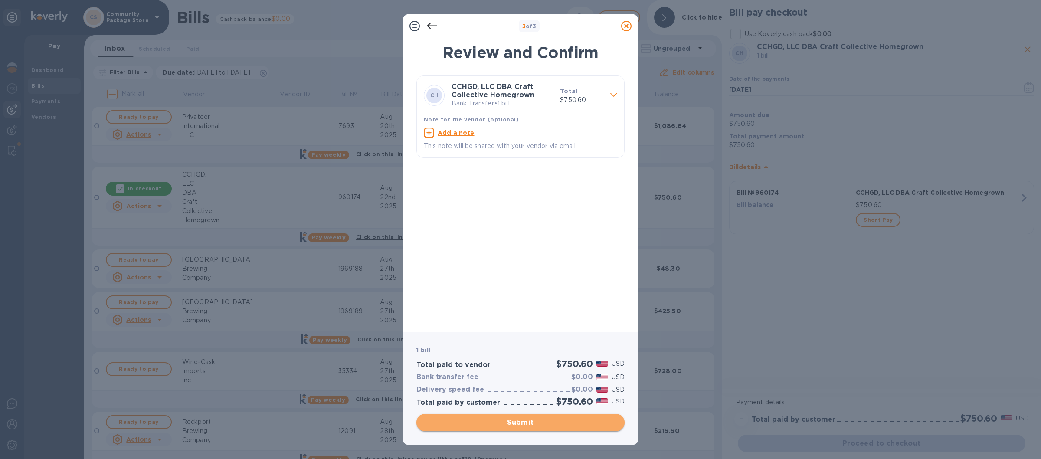
click at [517, 420] on span "Submit" at bounding box center [520, 422] width 194 height 10
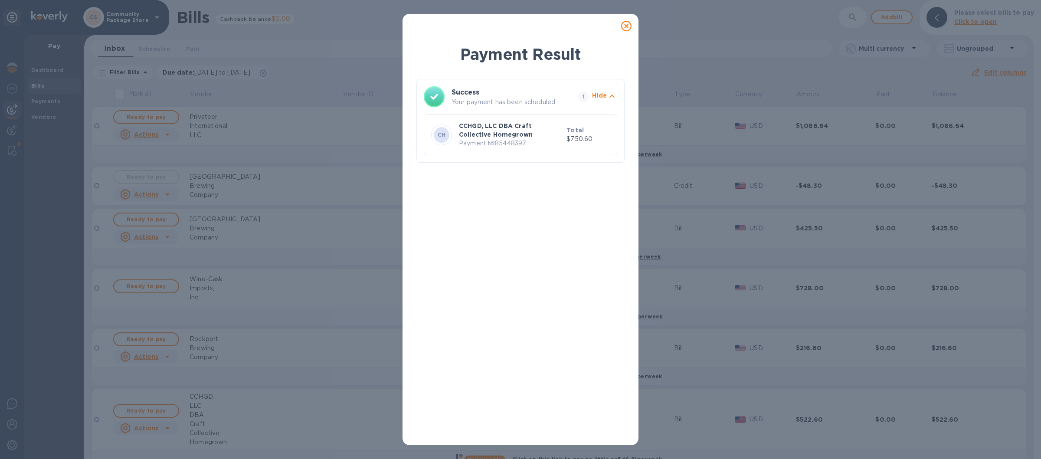
click at [626, 26] on icon at bounding box center [626, 26] width 10 height 10
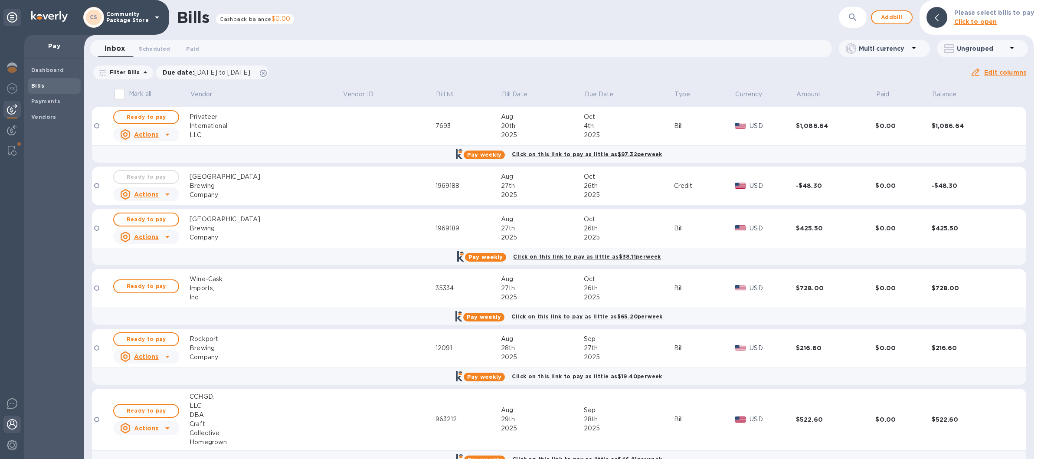
drag, startPoint x: 11, startPoint y: 424, endPoint x: 18, endPoint y: 423, distance: 7.1
click at [10, 424] on img at bounding box center [12, 424] width 10 height 10
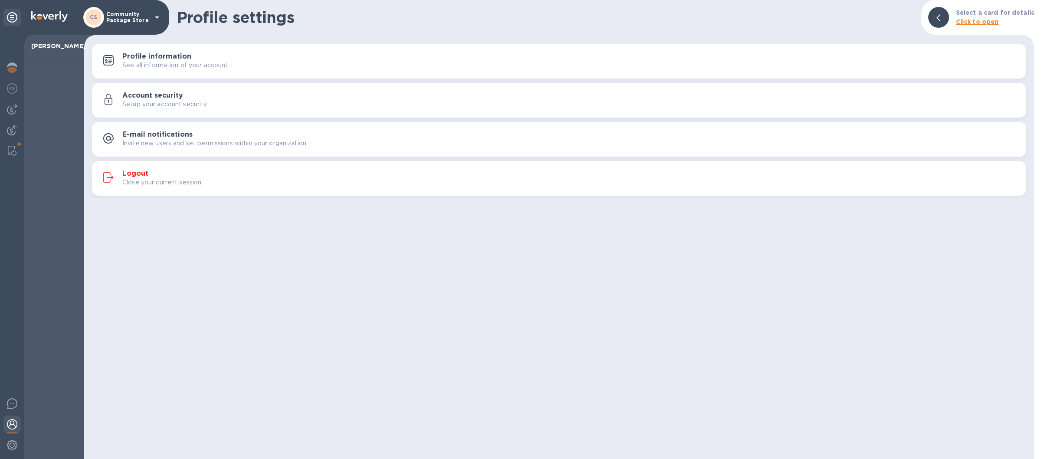
click at [430, 180] on div "Close your current session." at bounding box center [570, 182] width 897 height 9
